Goal: Information Seeking & Learning: Learn about a topic

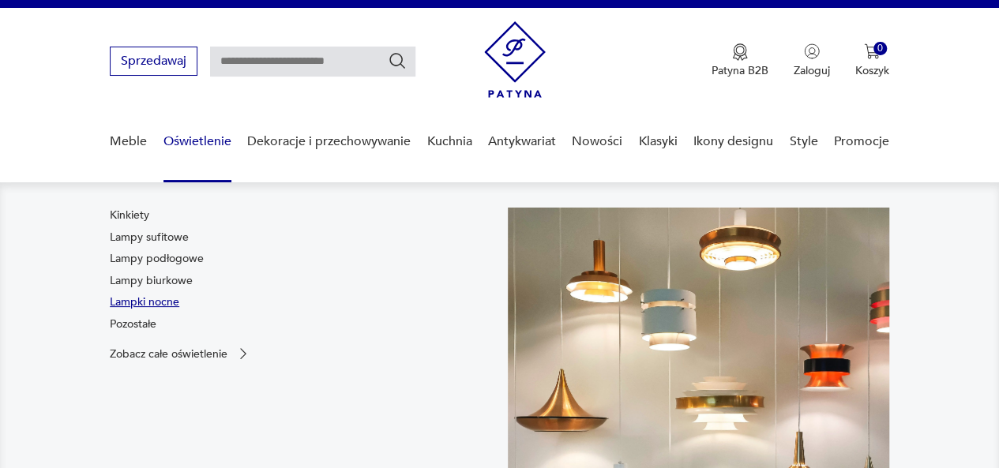
click at [141, 306] on link "Lampki nocne" at bounding box center [145, 303] width 70 height 16
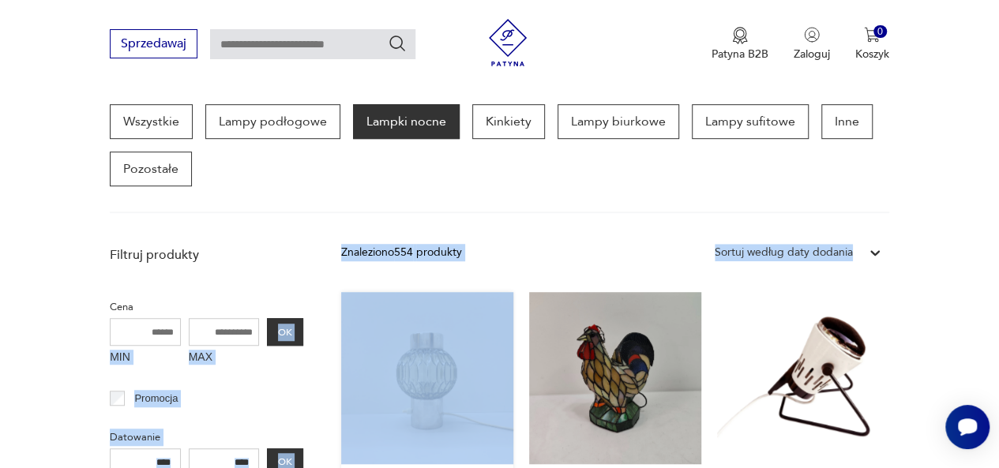
drag, startPoint x: 141, startPoint y: 306, endPoint x: 477, endPoint y: 317, distance: 335.9
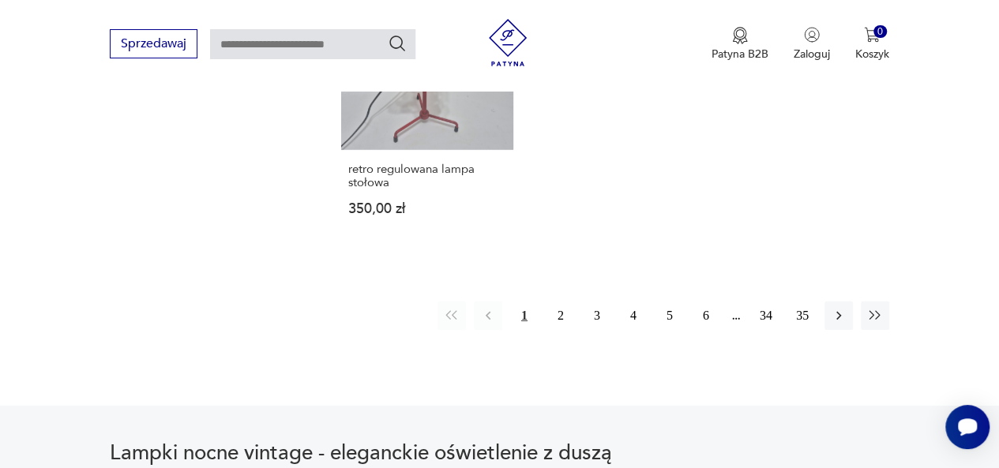
scroll to position [2299, 0]
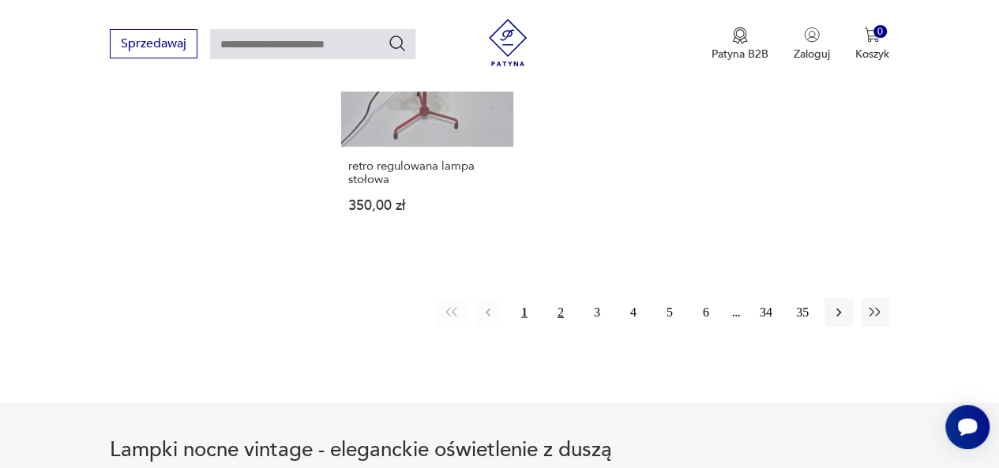
click at [562, 299] on button "2" at bounding box center [561, 313] width 28 height 28
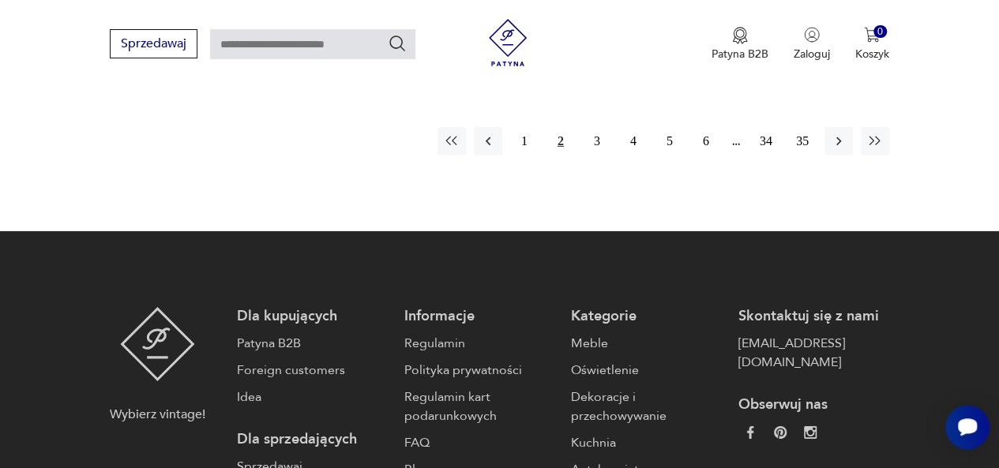
scroll to position [2428, 0]
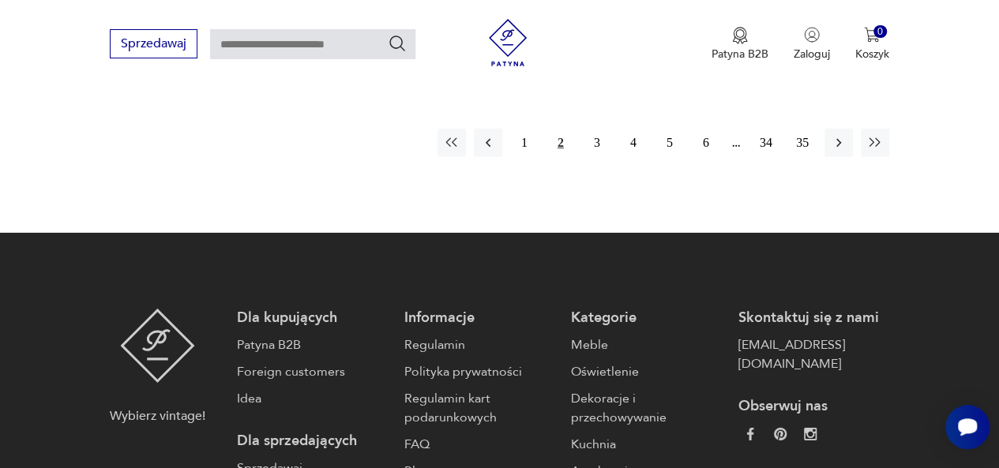
click at [558, 140] on button "2" at bounding box center [561, 143] width 28 height 28
click at [558, 141] on button "2" at bounding box center [561, 143] width 28 height 28
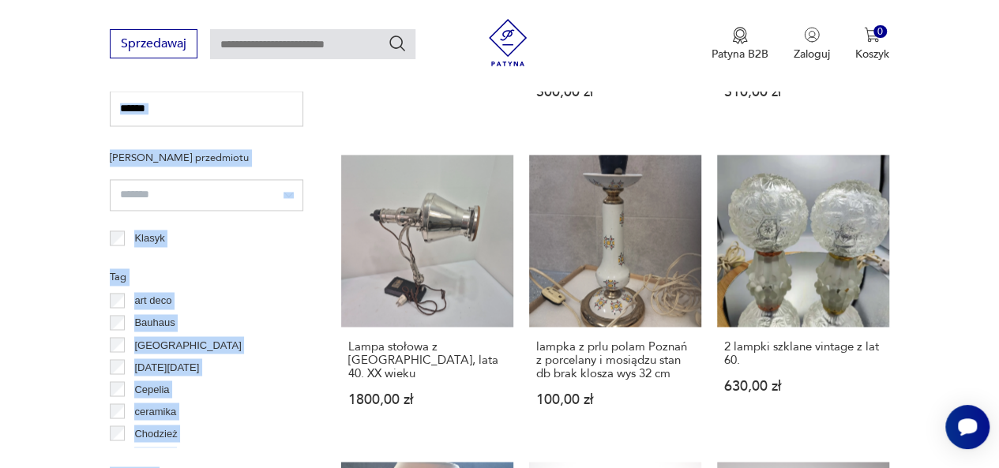
scroll to position [1527, 0]
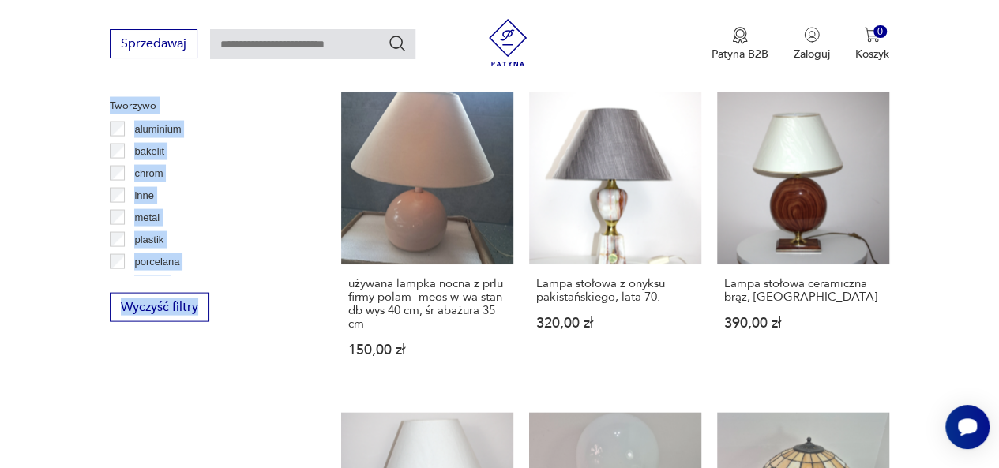
click at [272, 307] on div "Wyczyść filtry" at bounding box center [207, 307] width 194 height 29
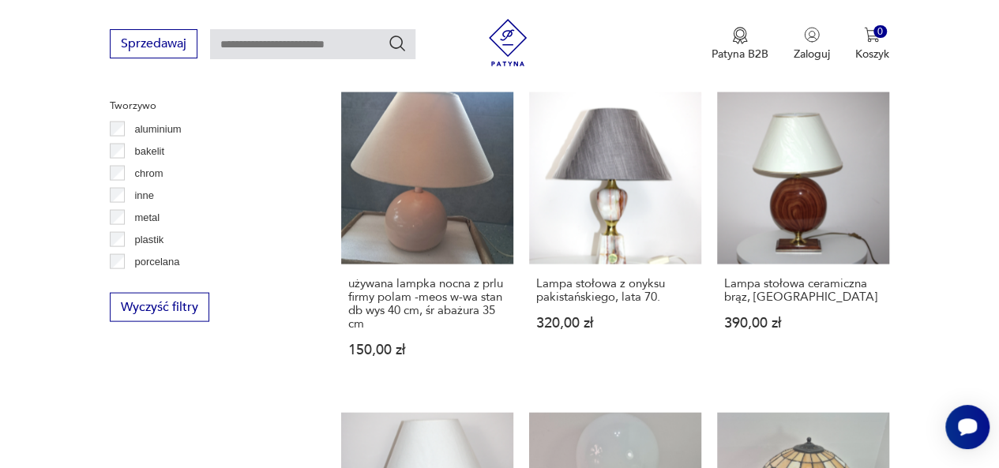
click at [272, 307] on div "Wyczyść filtry" at bounding box center [207, 307] width 194 height 29
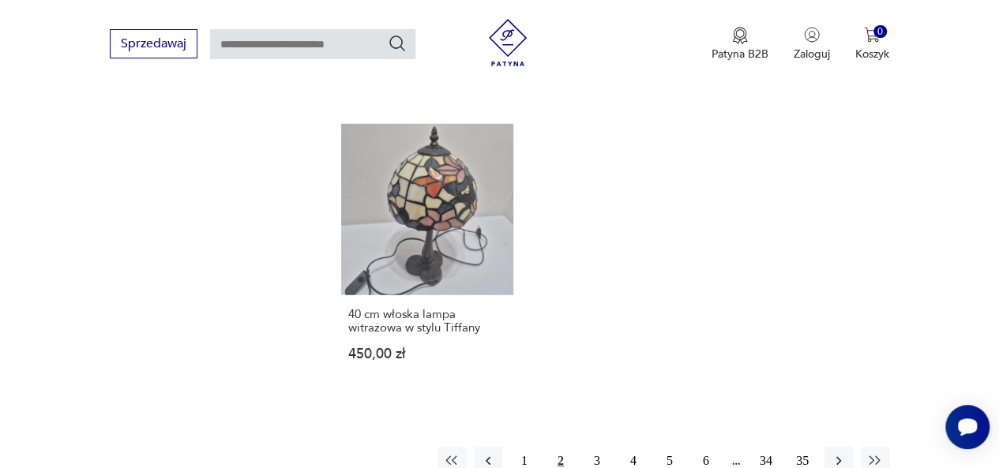
scroll to position [2258, 0]
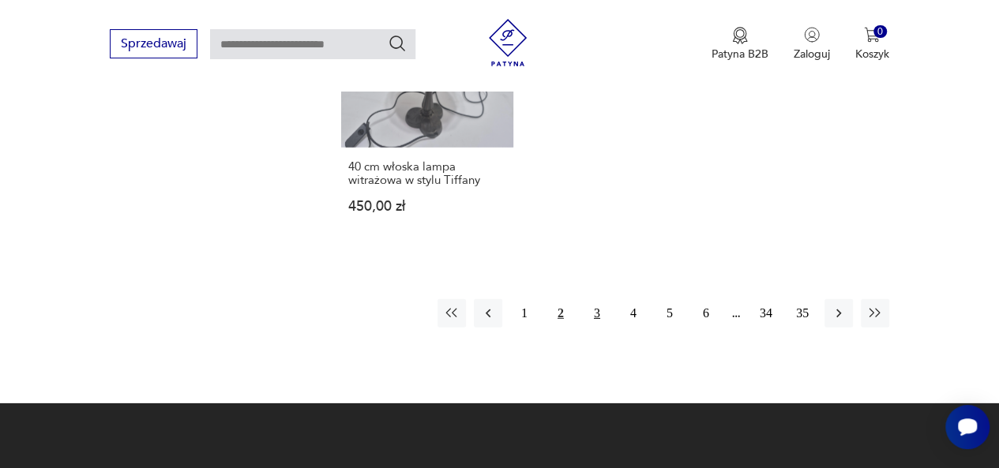
click at [596, 314] on button "3" at bounding box center [597, 313] width 28 height 28
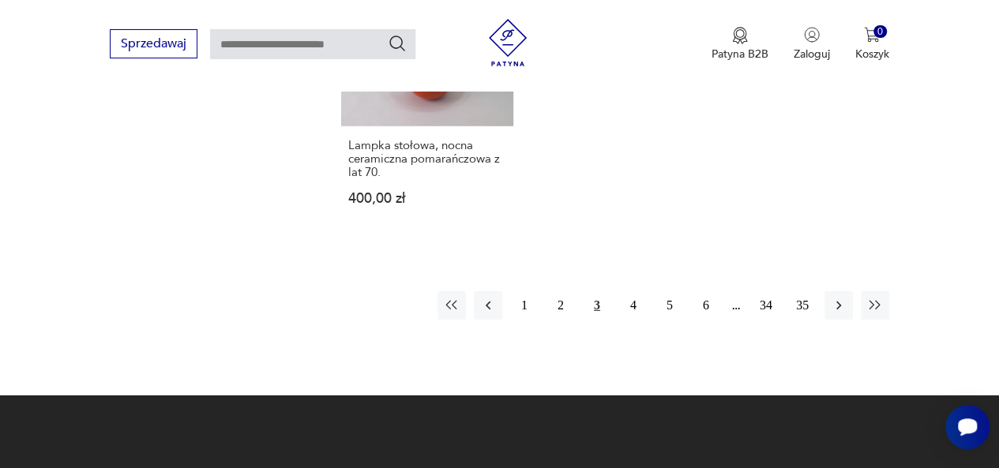
scroll to position [2319, 0]
click at [632, 291] on button "4" at bounding box center [633, 305] width 28 height 28
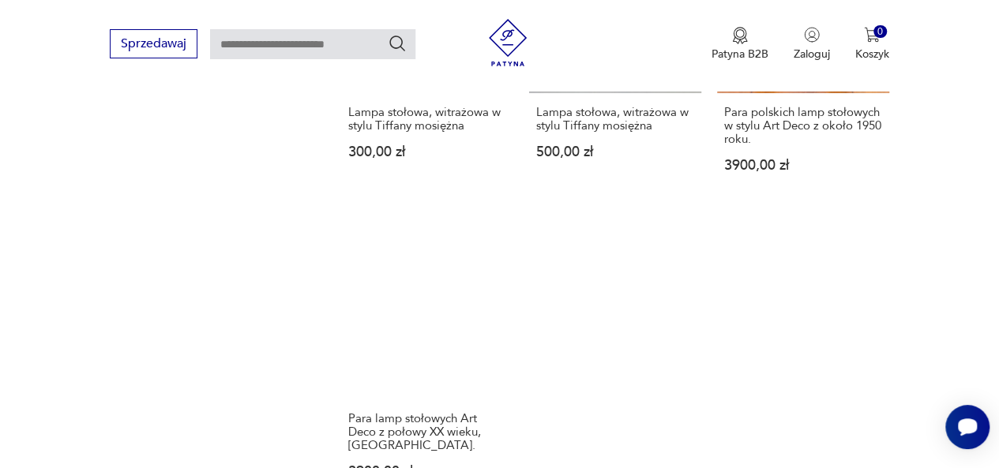
scroll to position [2335, 0]
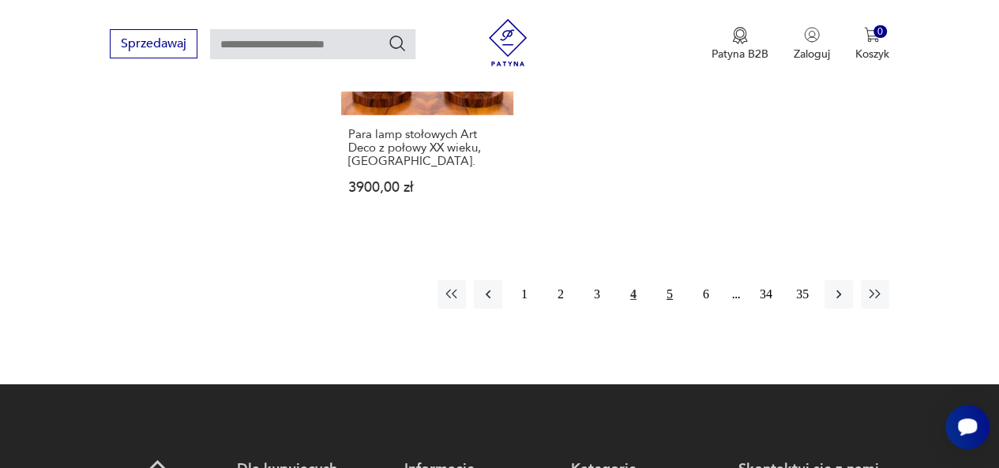
click at [665, 280] on button "5" at bounding box center [670, 294] width 28 height 28
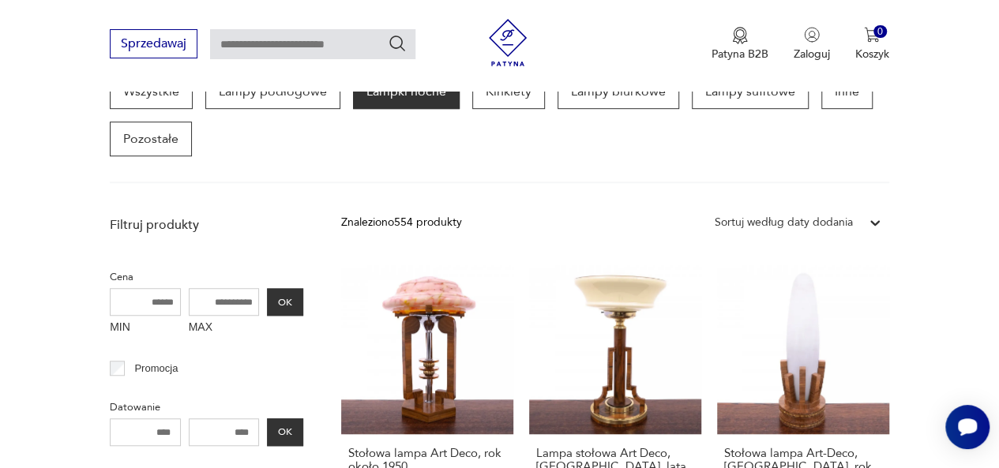
scroll to position [441, 0]
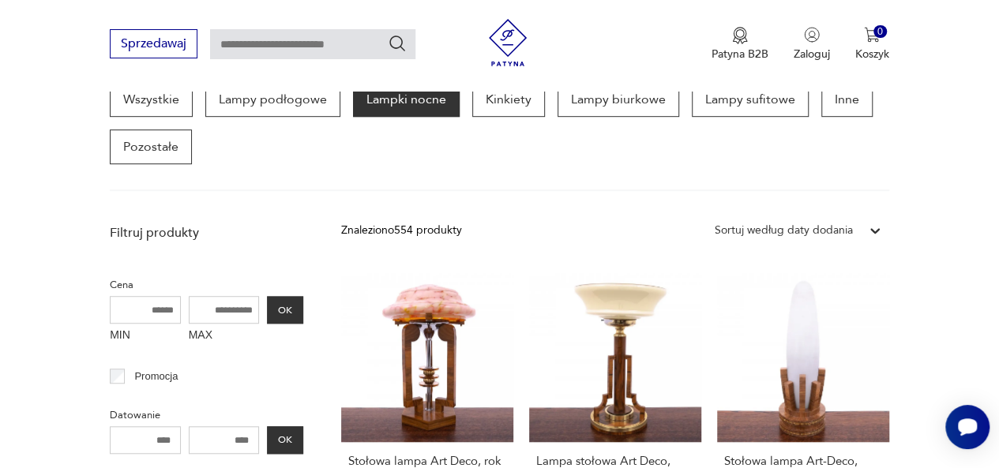
click at [296, 47] on input "text" at bounding box center [312, 44] width 205 height 30
type input "**********"
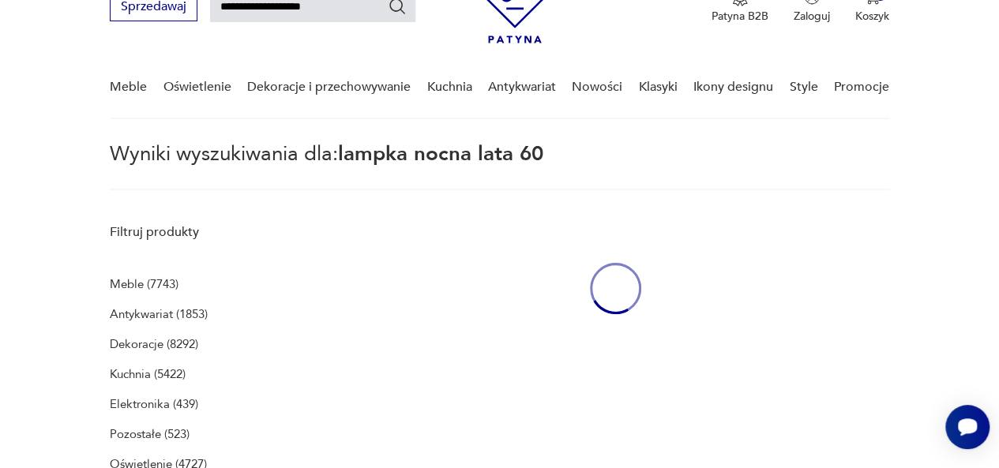
scroll to position [57, 0]
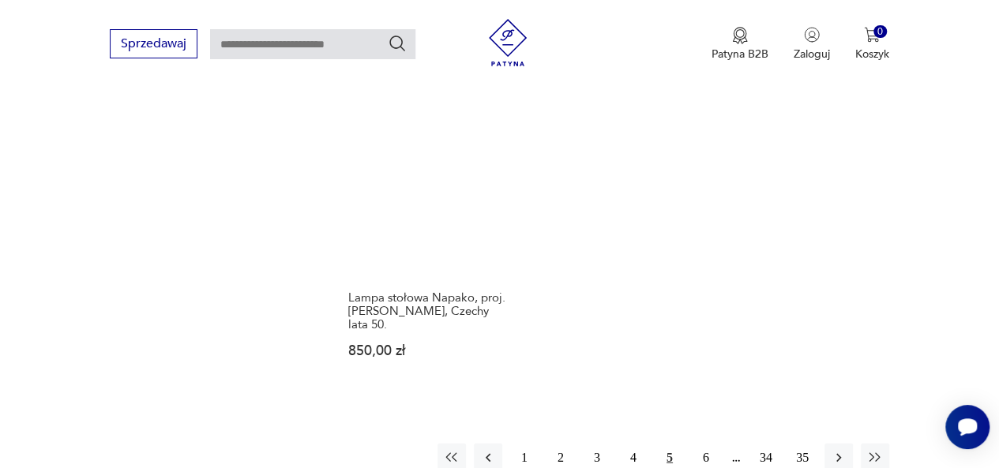
scroll to position [2050, 0]
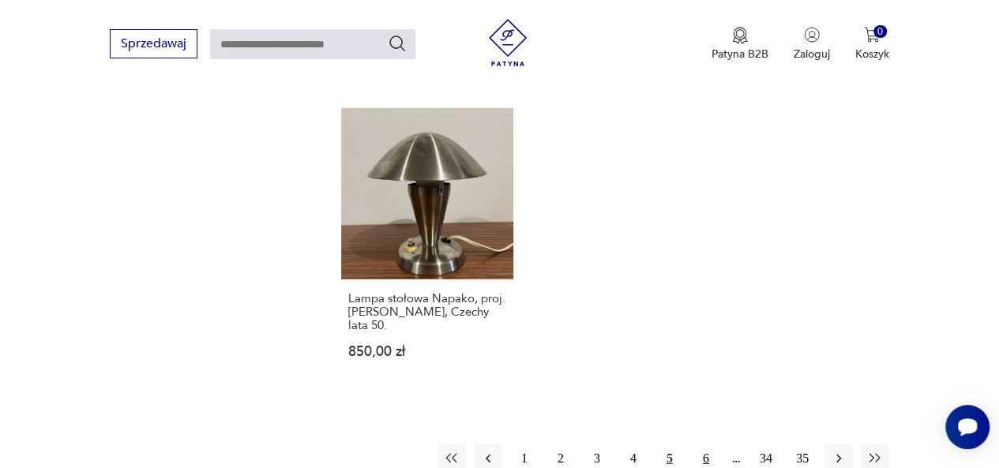
click at [706, 445] on button "6" at bounding box center [706, 459] width 28 height 28
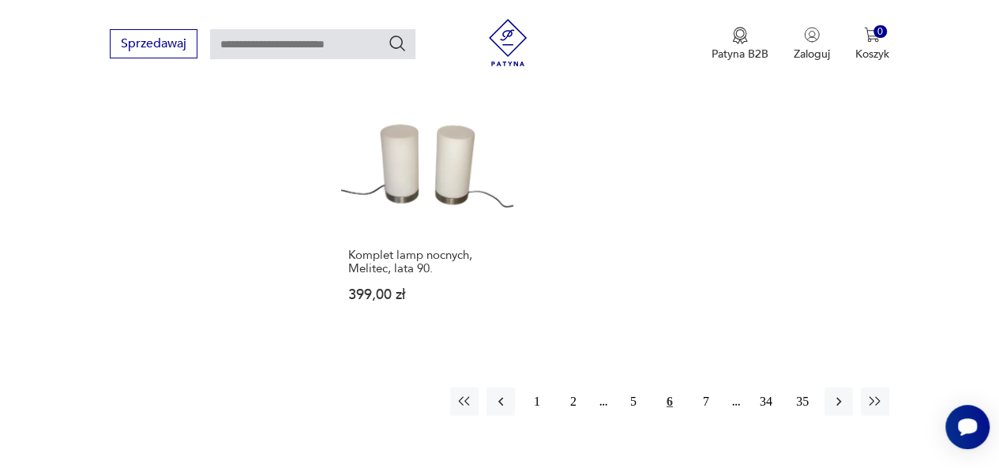
scroll to position [2202, 0]
click at [706, 387] on button "7" at bounding box center [706, 401] width 28 height 28
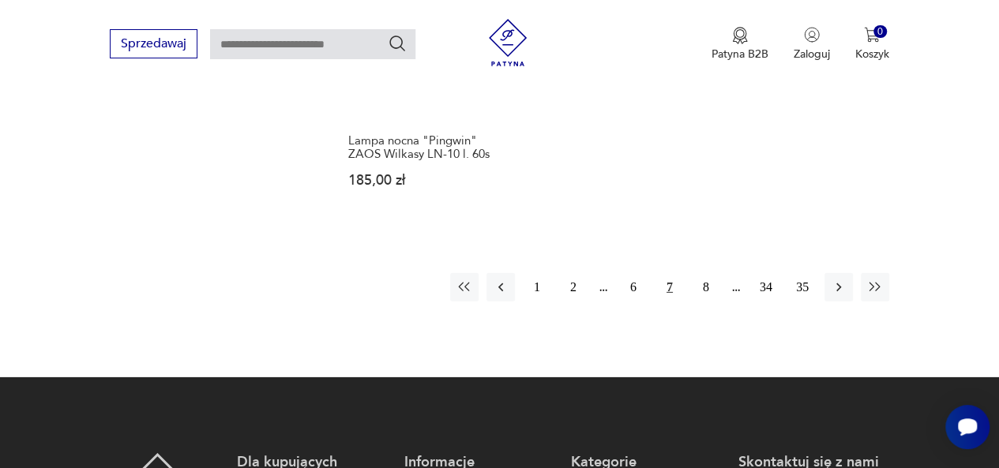
scroll to position [2302, 0]
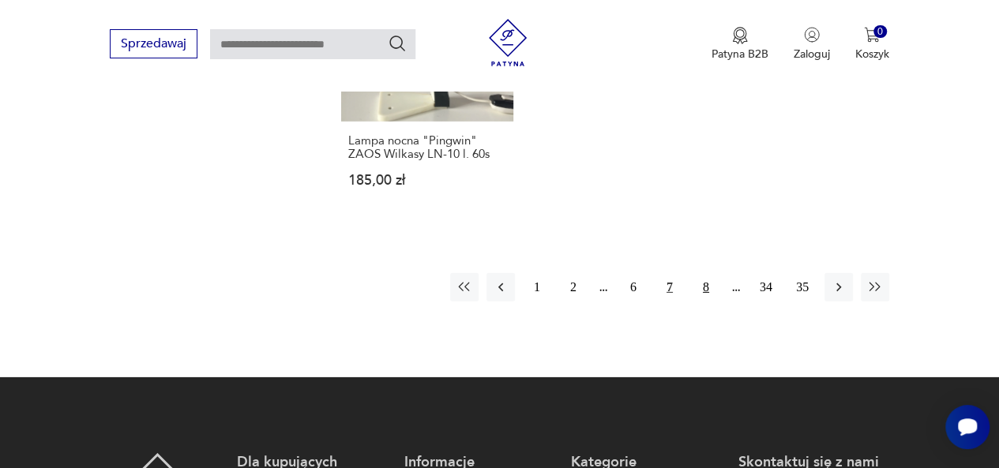
click at [703, 273] on button "8" at bounding box center [706, 287] width 28 height 28
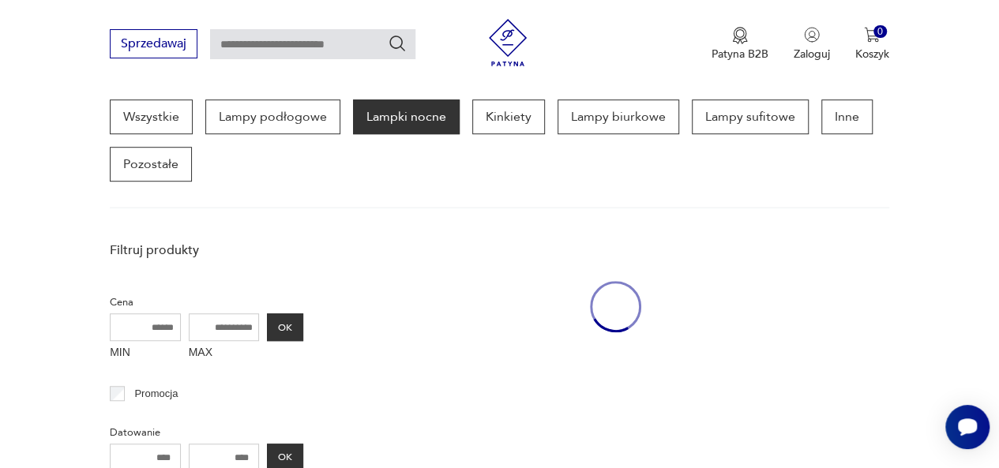
scroll to position [419, 0]
